Goal: Task Accomplishment & Management: Manage account settings

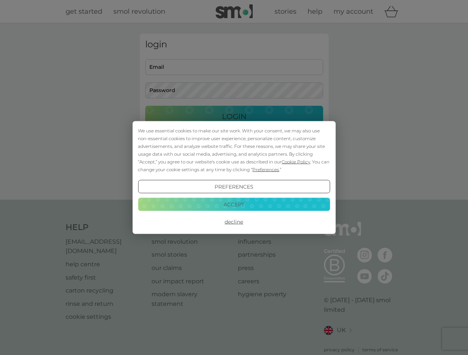
click at [296, 162] on span "Cookie Policy" at bounding box center [295, 162] width 29 height 6
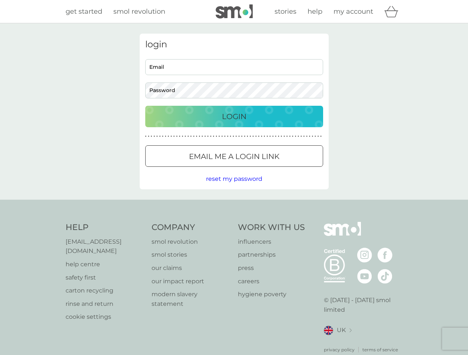
click at [265, 170] on div "login Email Password Login ● ● ● ● ● ● ● ● ● ● ● ● ● ● ● ● ● ● ● ● ● ● ● ● ● ● …" at bounding box center [234, 112] width 189 height 156
click at [234, 187] on div "login Email Password Login ● ● ● ● ● ● ● ● ● ● ● ● ● ● ● ● ● ● ● ● ● ● ● ● ● ● …" at bounding box center [234, 112] width 189 height 156
click at [234, 222] on div "Help [EMAIL_ADDRESS][DOMAIN_NAME] help centre safety first carton recycling rin…" at bounding box center [234, 287] width 337 height 131
click at [234, 204] on div "Help [EMAIL_ADDRESS][DOMAIN_NAME] help centre safety first carton recycling rin…" at bounding box center [234, 288] width 468 height 176
